Goal: Check status: Check status

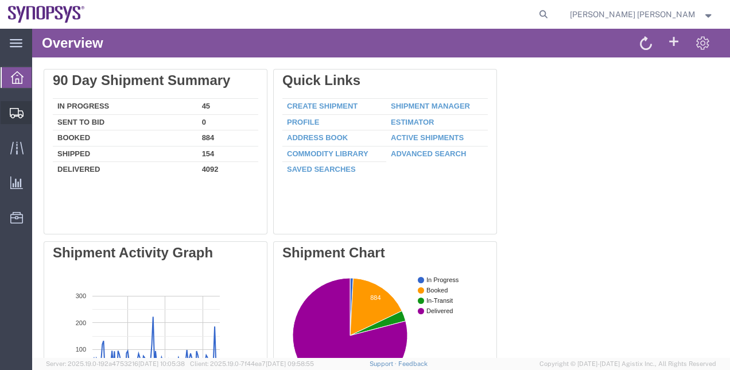
click at [0, 0] on span "Shipment Manager" at bounding box center [0, 0] width 0 height 0
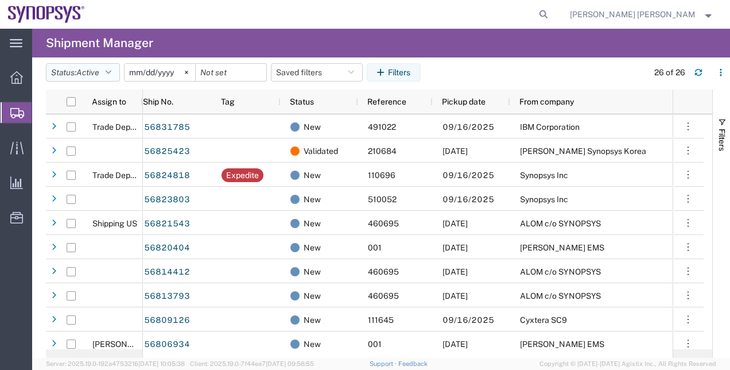
click at [108, 73] on button "Status: Active" at bounding box center [83, 72] width 74 height 18
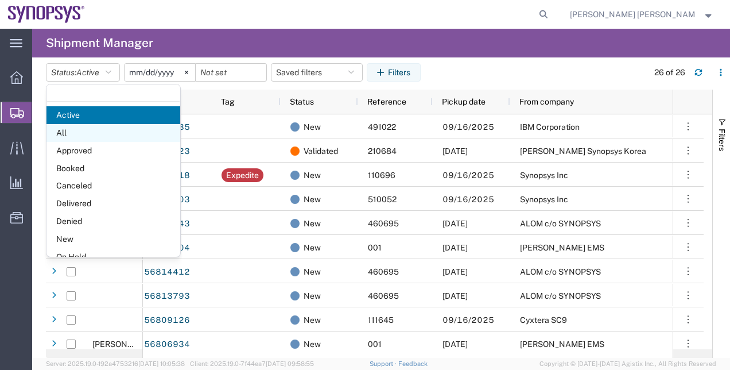
click at [101, 134] on span "All" at bounding box center [113, 133] width 134 height 18
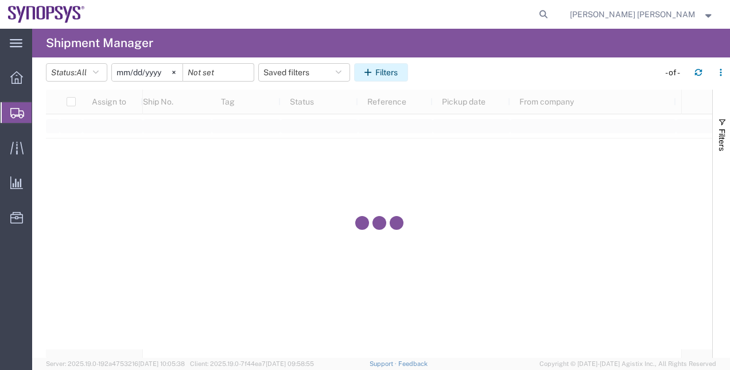
click at [373, 74] on icon "button" at bounding box center [369, 72] width 11 height 8
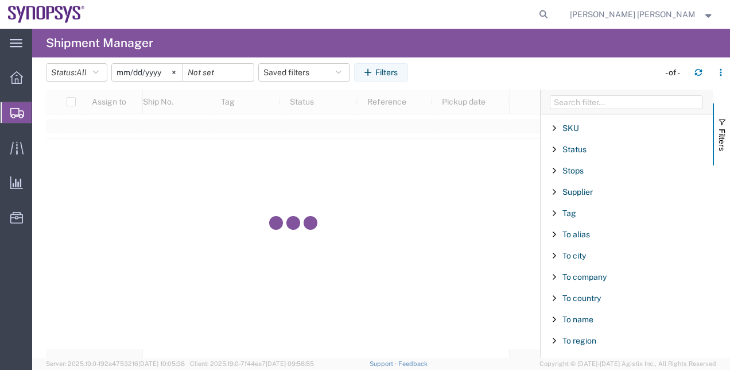
scroll to position [1146, 0]
click at [603, 313] on span "Tracking No." at bounding box center [585, 317] width 47 height 9
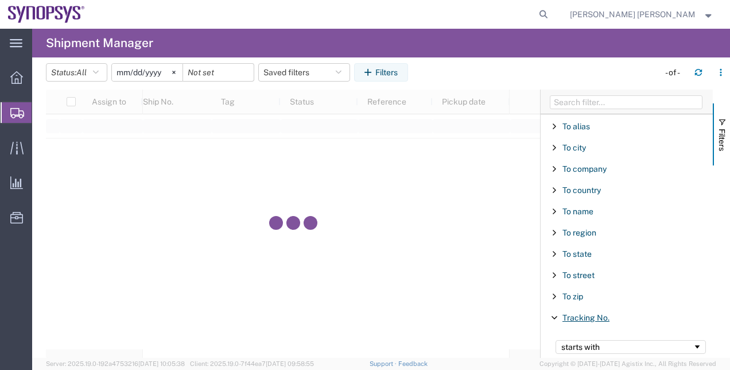
scroll to position [1146, 0]
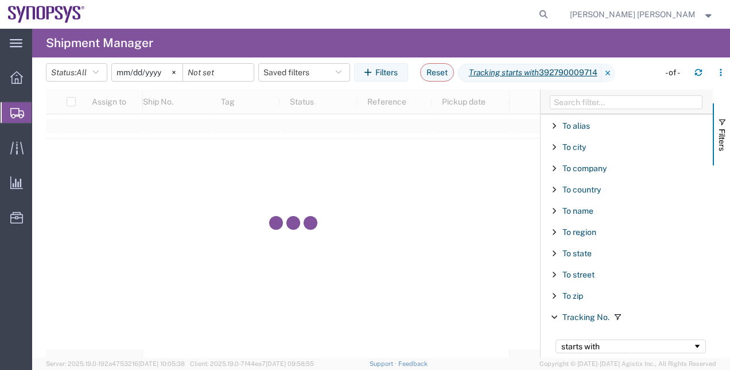
type input "392790009714"
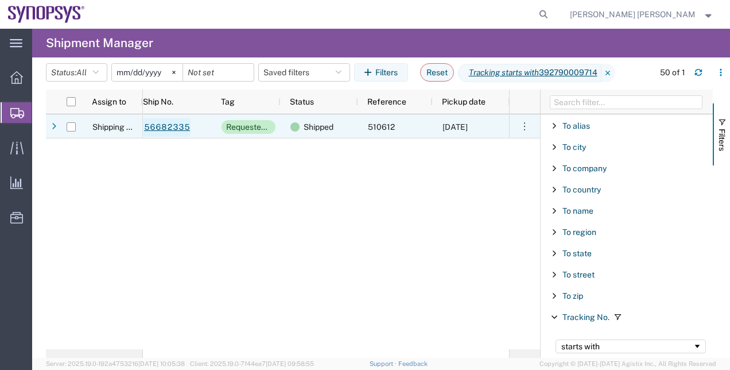
click at [164, 127] on link "56682335" at bounding box center [166, 127] width 47 height 18
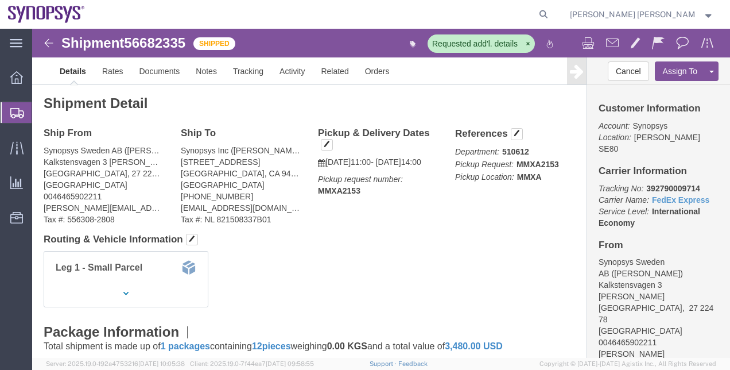
click div "Leg 1 - Small Parcel"
click div "Shipment Detail Ship From Synopsys Sweden AB (Sweeney Trozell) Kalkstensvagen 3…"
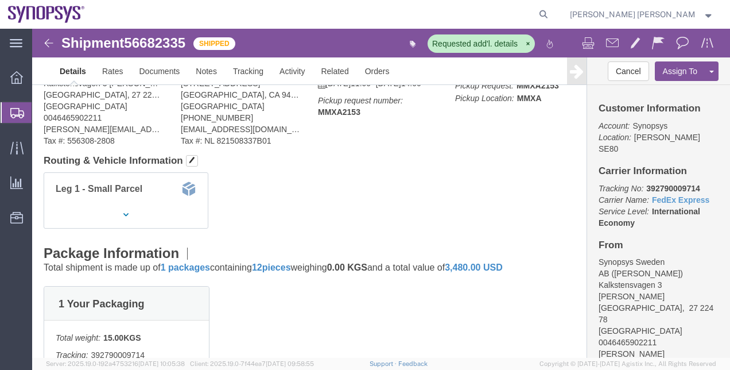
scroll to position [23, 0]
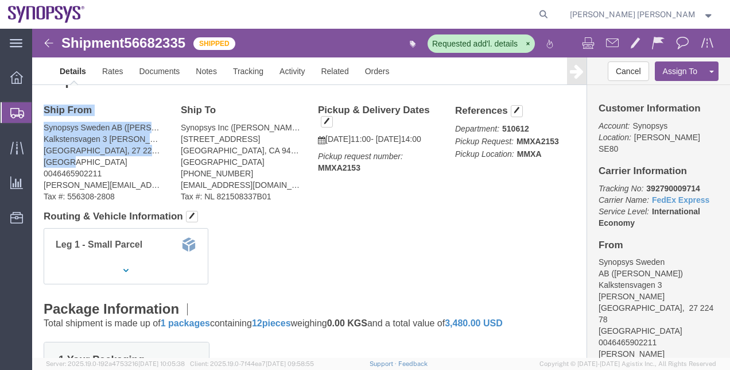
drag, startPoint x: 11, startPoint y: 80, endPoint x: 83, endPoint y: 130, distance: 87.4
click div "Ship From Synopsys Sweden AB (Sweeney Trozell) Kalkstensvagen 3 Lund Lund, 27 2…"
copy div "Ship From Synopsys Sweden AB (Sweeney Trozell) Kalkstensvagen 3 Lund Lund, 27 2…"
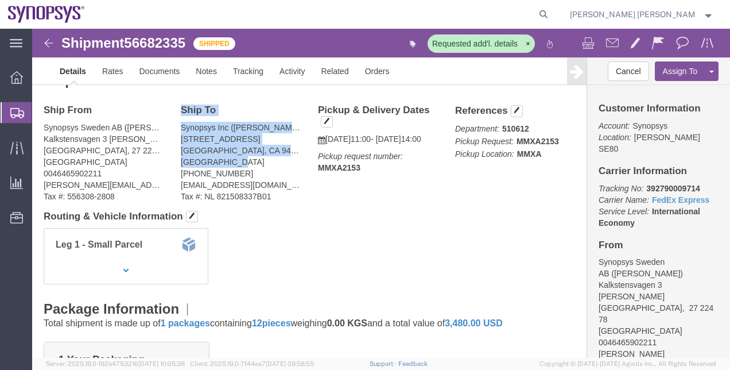
drag, startPoint x: 147, startPoint y: 81, endPoint x: 222, endPoint y: 131, distance: 89.6
click div "Ship To Synopsys Inc (Sravya Tangellamudi) 675 Almanor Ave Sunnyvale, CA 94085 …"
copy div "Ship To Synopsys Inc (Sravya Tangellamudi) 675 Almanor Ave Sunnyvale, CA 94085 …"
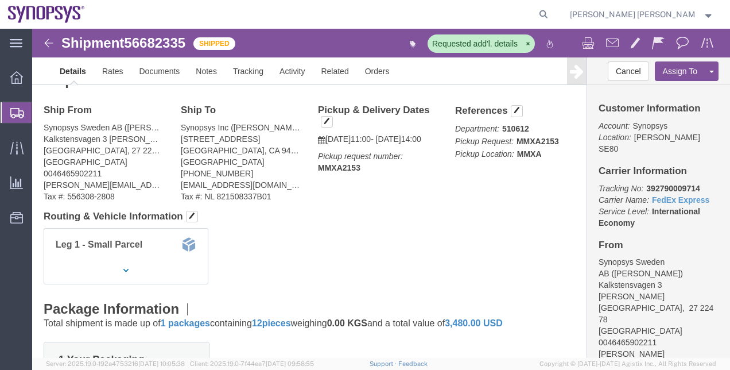
click address "Synopsys Inc (Sravya Tangellamudi) 675 Almanor Ave Sunnyvale, CA 94085 United S…"
click icon "button"
